Goal: Navigation & Orientation: Find specific page/section

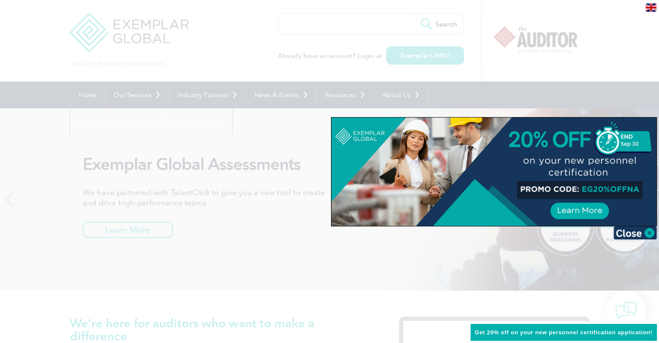
click at [641, 231] on img at bounding box center [634, 232] width 43 height 13
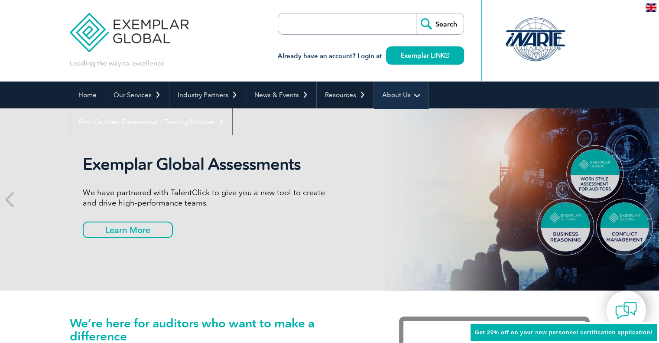
click at [392, 97] on link "About Us" at bounding box center [401, 94] width 54 height 27
click at [408, 94] on link "About Us" at bounding box center [401, 94] width 54 height 27
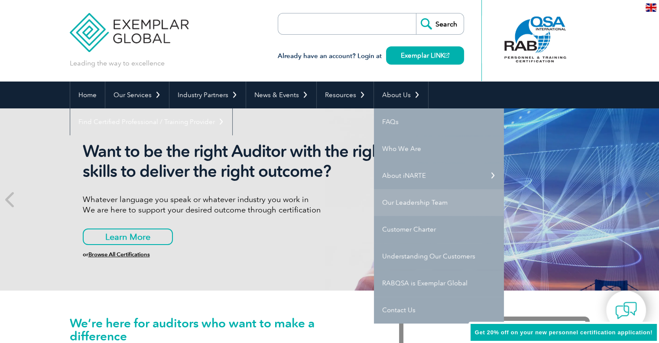
click at [414, 201] on link "Our Leadership Team" at bounding box center [439, 202] width 130 height 27
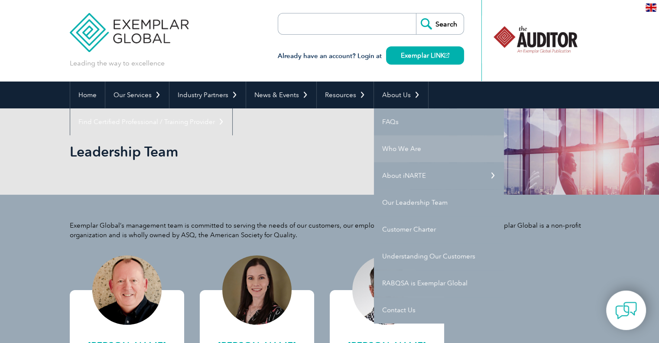
click at [409, 152] on link "Who We Are" at bounding box center [439, 148] width 130 height 27
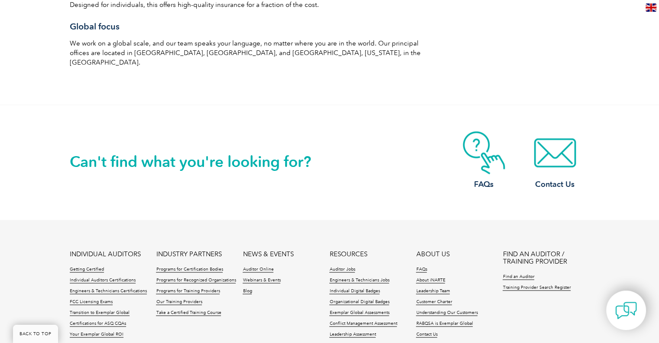
scroll to position [1559, 0]
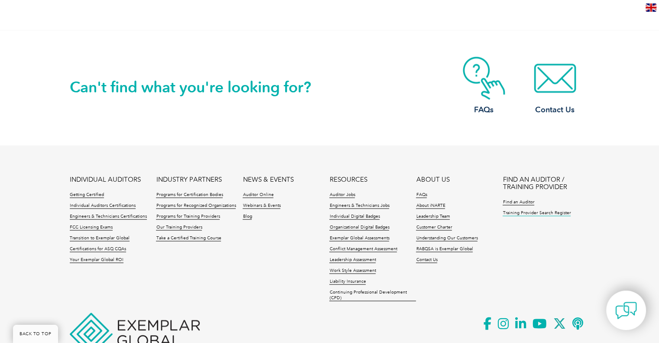
click at [533, 210] on link "Training Provider Search Register" at bounding box center [536, 213] width 68 height 6
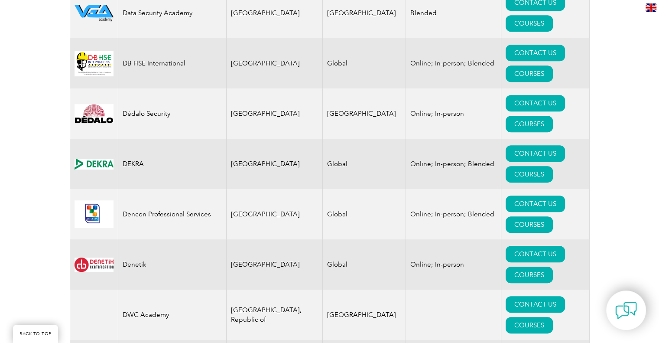
scroll to position [3746, 0]
